Goal: Task Accomplishment & Management: Use online tool/utility

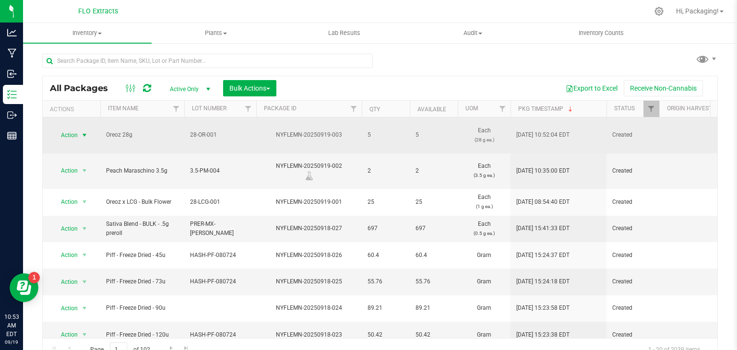
click at [81, 132] on span "select" at bounding box center [85, 136] width 8 height 8
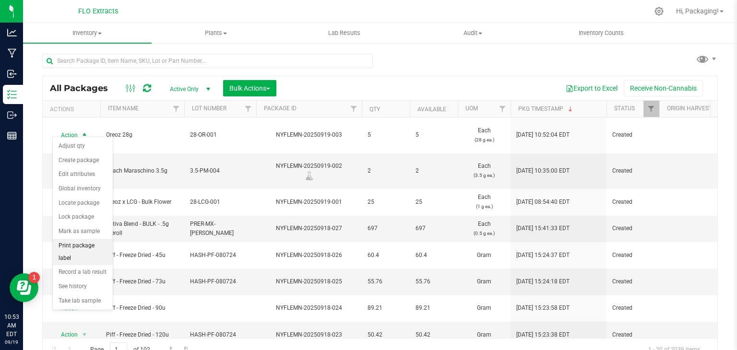
click at [82, 245] on li "Print package label" at bounding box center [83, 252] width 60 height 26
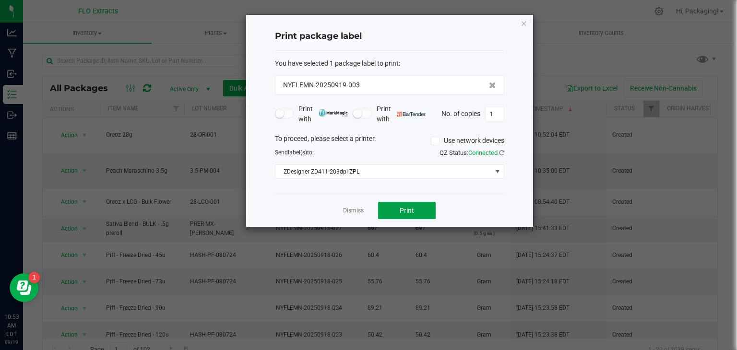
click at [415, 209] on button "Print" at bounding box center [407, 210] width 58 height 17
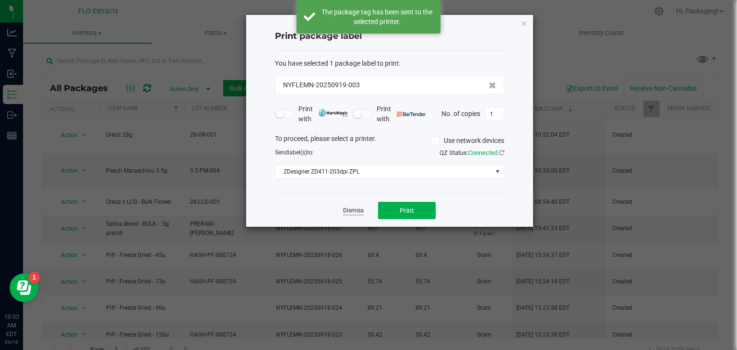
click at [357, 208] on link "Dismiss" at bounding box center [353, 211] width 21 height 8
